Goal: Contribute content: Add original content to the website for others to see

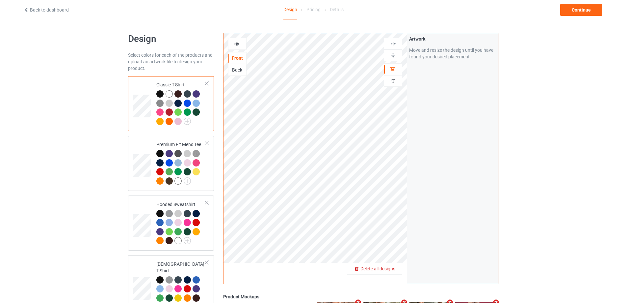
click at [392, 269] on span "Delete all designs" at bounding box center [377, 268] width 35 height 5
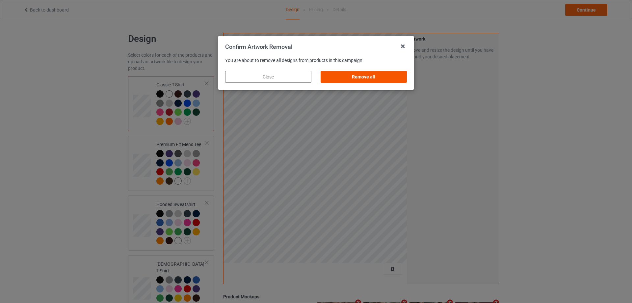
click at [391, 78] on div "Remove all" at bounding box center [364, 77] width 86 height 12
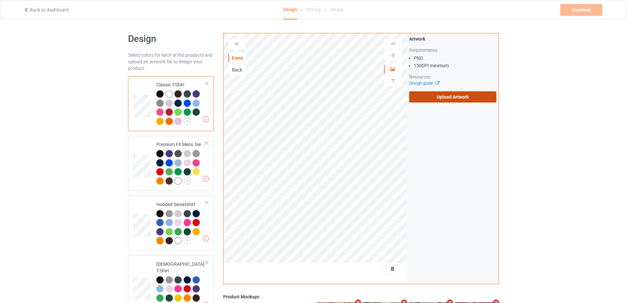
click at [438, 95] on label "Upload Artwork" at bounding box center [452, 96] width 87 height 11
click at [0, 0] on input "Upload Artwork" at bounding box center [0, 0] width 0 height 0
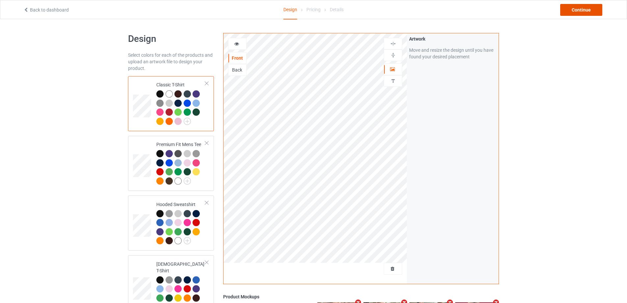
click at [574, 9] on div "Continue" at bounding box center [581, 10] width 42 height 12
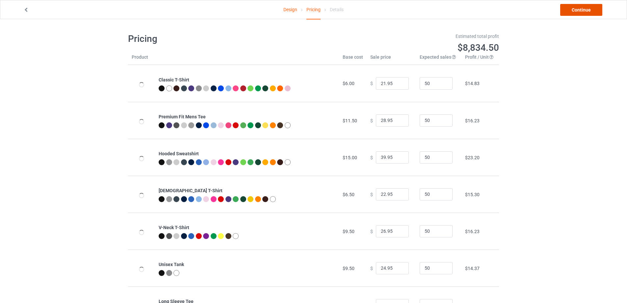
click at [575, 12] on link "Continue" at bounding box center [581, 10] width 42 height 12
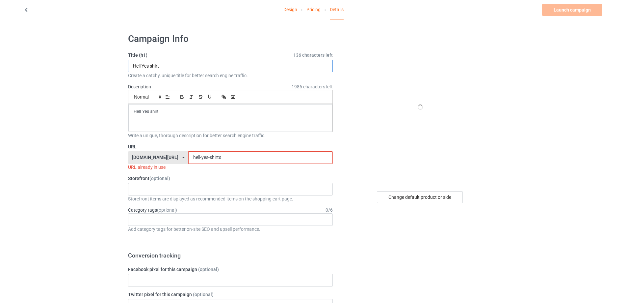
drag, startPoint x: 121, startPoint y: 58, endPoint x: 41, endPoint y: 57, distance: 80.0
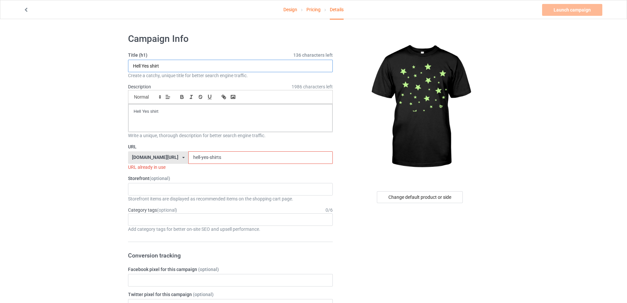
paste input "glow in the dark star"
type input "glow in the dark stars shirt"
drag, startPoint x: 130, startPoint y: 109, endPoint x: 99, endPoint y: 105, distance: 31.6
drag, startPoint x: 196, startPoint y: 150, endPoint x: 141, endPoint y: 145, distance: 55.2
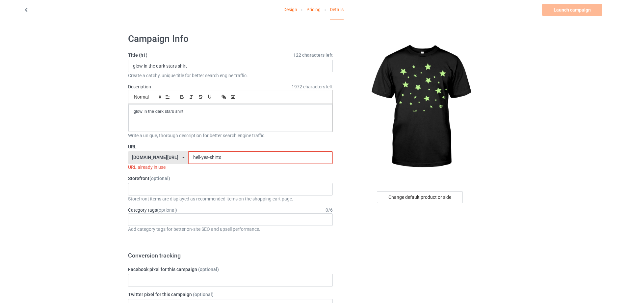
click at [143, 145] on div "URL [DOMAIN_NAME][URL] [DOMAIN_NAME][URL] [DOMAIN_NAME][URL] 5cd2f964b197f721e1…" at bounding box center [230, 156] width 205 height 27
paste input "glow in the dark stars shirt"
click at [192, 117] on div "glow in the dark stars shirt" at bounding box center [230, 118] width 204 height 28
drag, startPoint x: 243, startPoint y: 159, endPoint x: 131, endPoint y: 155, distance: 111.7
click at [131, 155] on div "[DOMAIN_NAME][URL] [DOMAIN_NAME][URL] [DOMAIN_NAME][URL] 5cd2f964b197f721e1cad2…" at bounding box center [230, 157] width 205 height 13
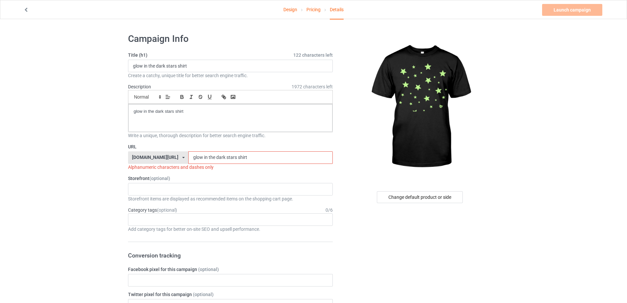
paste input "-in-the-dark-stars-"
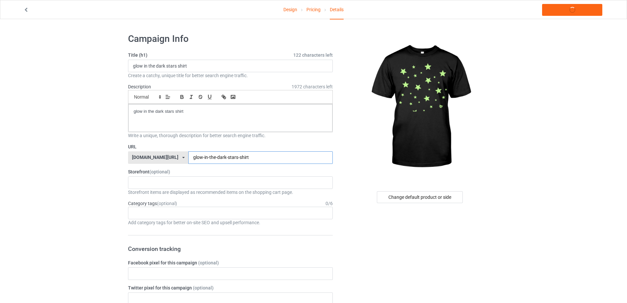
type input "glow-in-the-dark-stars-shirt"
drag, startPoint x: 198, startPoint y: 111, endPoint x: 32, endPoint y: 111, distance: 166.2
copy p "glow in the dark stars shirt"
click at [588, 8] on link "Launch campaign" at bounding box center [572, 10] width 60 height 12
